Goal: Obtain resource: Download file/media

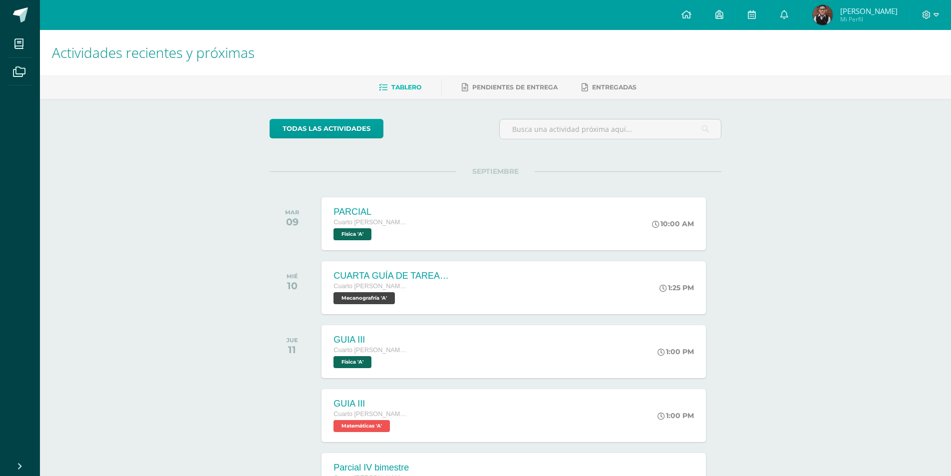
click at [157, 109] on div "Actividades recientes y próximas Tablero Pendientes de entrega Entregadas todas…" at bounding box center [495, 331] width 911 height 602
click at [375, 289] on span "Cuarto [PERSON_NAME]. CCLL en Computación" at bounding box center [370, 285] width 76 height 7
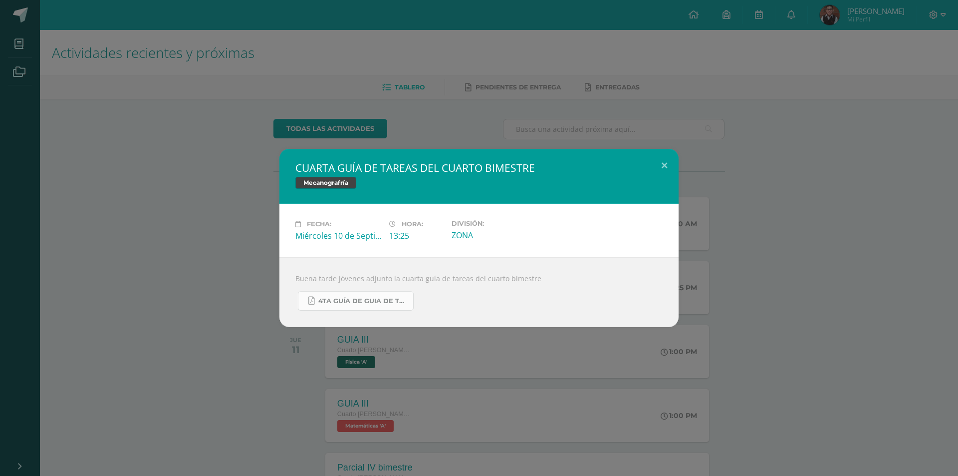
click at [359, 294] on link "4TA GUÍA DE GUIA DE TAREAS DE 4TH DIVERSIFICADO Y 5TO PC. DEL CUARTO BIMESTRE S…" at bounding box center [356, 300] width 116 height 19
click at [176, 101] on div "CUARTA GUÍA DE TAREAS DEL CUARTO BIMESTRE Mecanografría Fecha: [DATE] Hora: 13:…" at bounding box center [479, 238] width 958 height 476
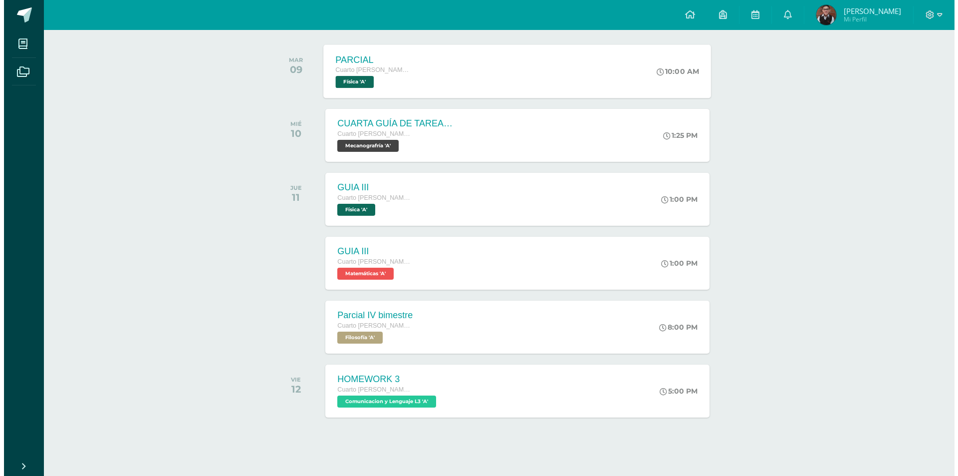
scroll to position [157, 0]
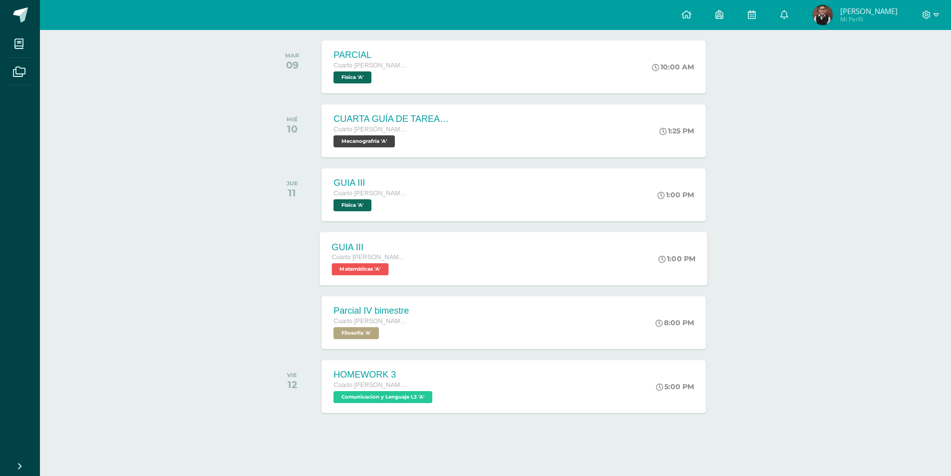
click at [399, 266] on div "Cuarto [PERSON_NAME]. CCLL en Computación Matemáticas 'A'" at bounding box center [370, 263] width 76 height 23
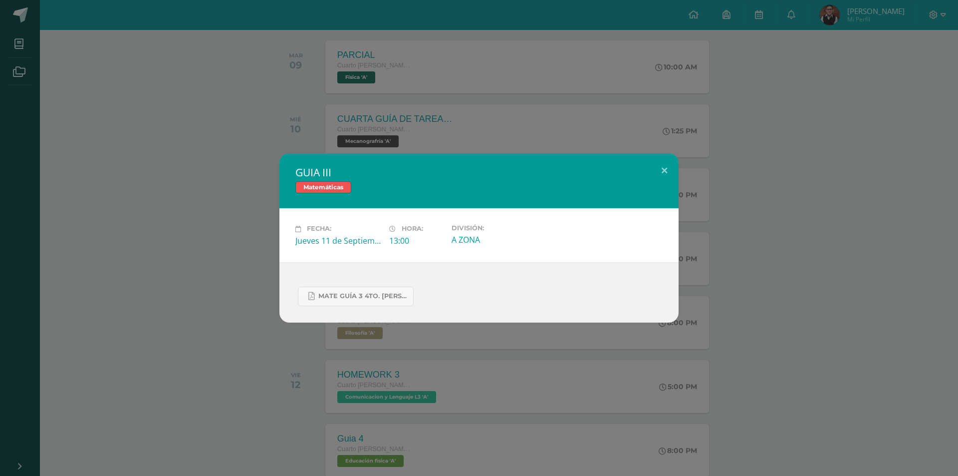
click at [395, 395] on div "GUIA III Matemáticas Fecha: [DATE] Hora: 13:00 División: A ZONA" at bounding box center [479, 238] width 958 height 476
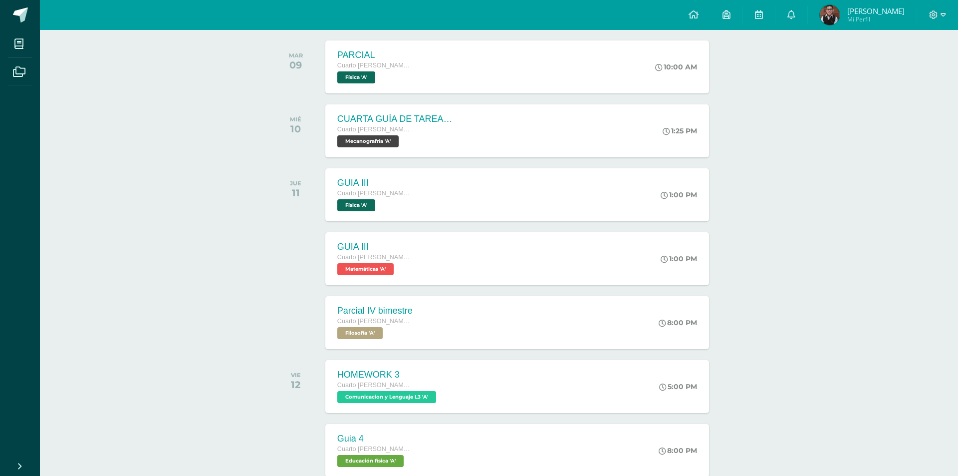
click at [401, 391] on div "GUIA III Matemáticas Fecha: [DATE] Hora: 13:00 División: A ZONA" at bounding box center [479, 238] width 958 height 476
click at [408, 387] on div "Cuarto [PERSON_NAME]. CCLL en Computación" at bounding box center [383, 385] width 101 height 11
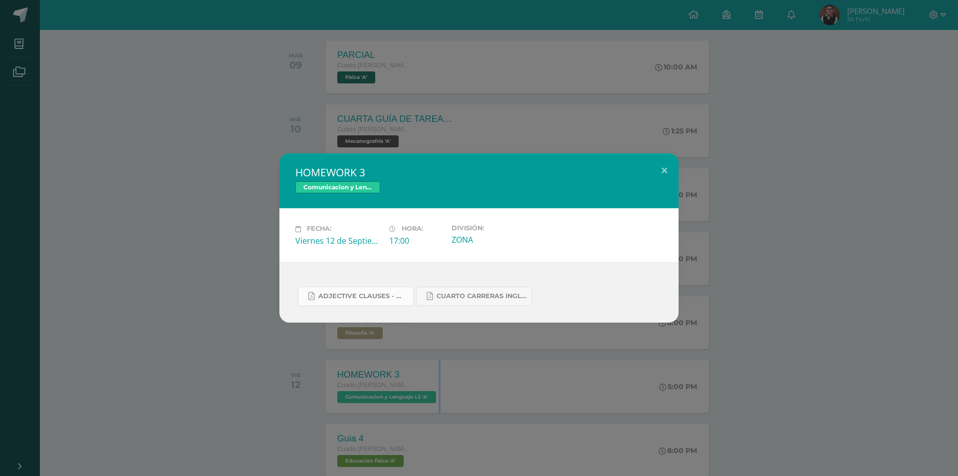
click at [384, 295] on span "Adjective clauses - worksheet 1.pdf" at bounding box center [363, 296] width 90 height 8
drag, startPoint x: 76, startPoint y: 240, endPoint x: 424, endPoint y: 240, distance: 347.9
click at [96, 240] on div "HOMEWORK 3 Comunicacion y Lenguaje L3 Fecha: [DATE] Hora: 17:00 División:" at bounding box center [479, 237] width 950 height 169
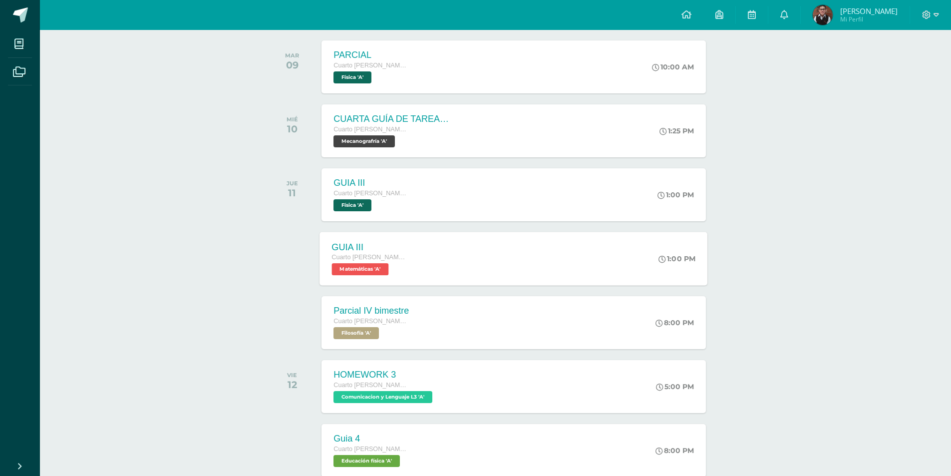
click at [475, 278] on div "GUIA III Cuarto [PERSON_NAME]. CCLL en Computación Matemáticas 'A' 1:00 PM GUIA…" at bounding box center [514, 258] width 388 height 53
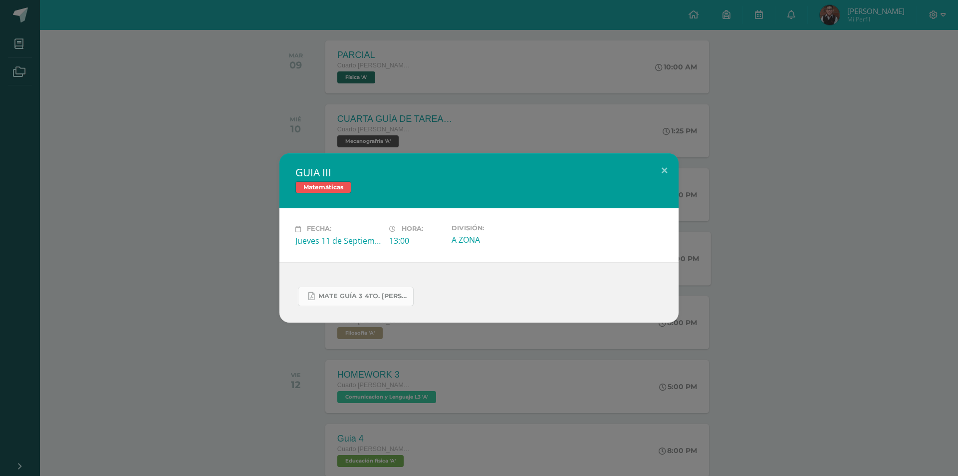
click at [341, 303] on link "MATE GUÍA 3 4TO. [PERSON_NAME].docx.pdf" at bounding box center [356, 295] width 116 height 19
